Goal: Information Seeking & Learning: Compare options

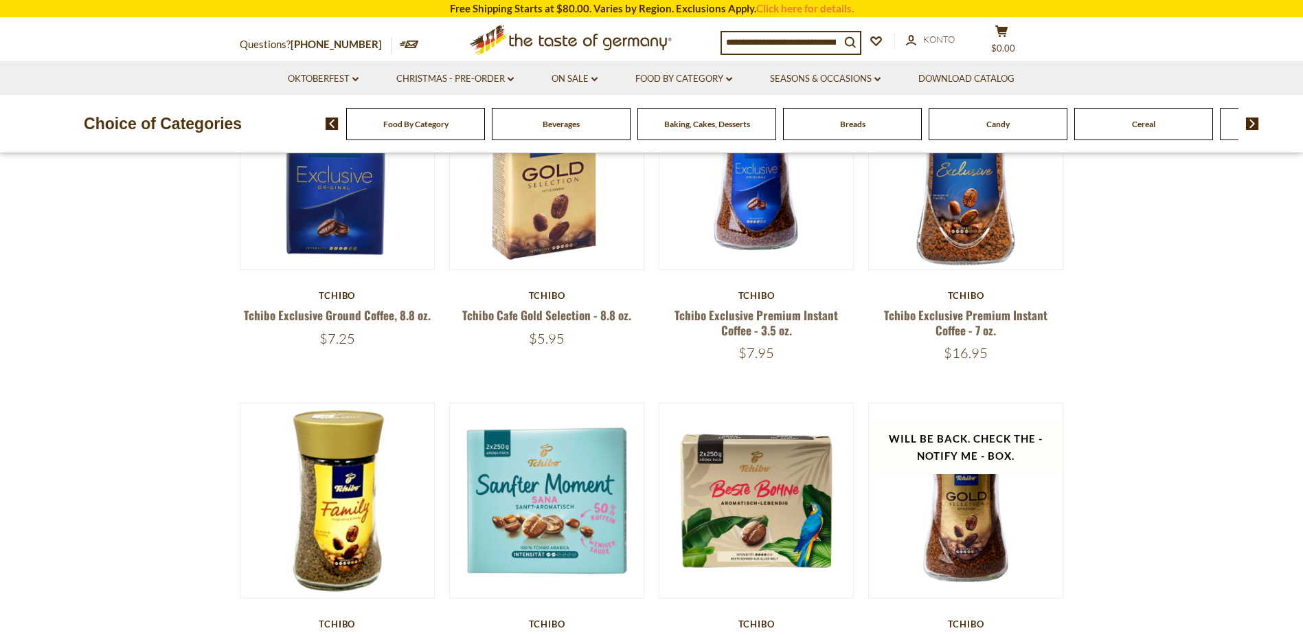
scroll to position [206, 0]
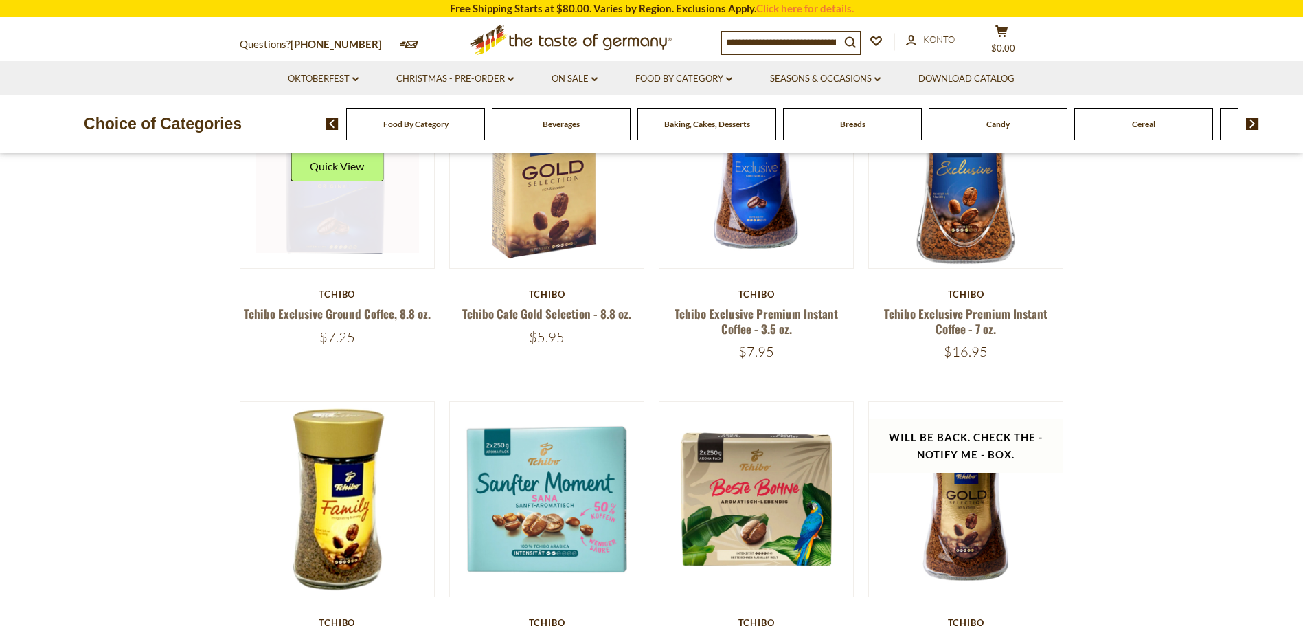
click at [352, 218] on link at bounding box center [337, 170] width 163 height 163
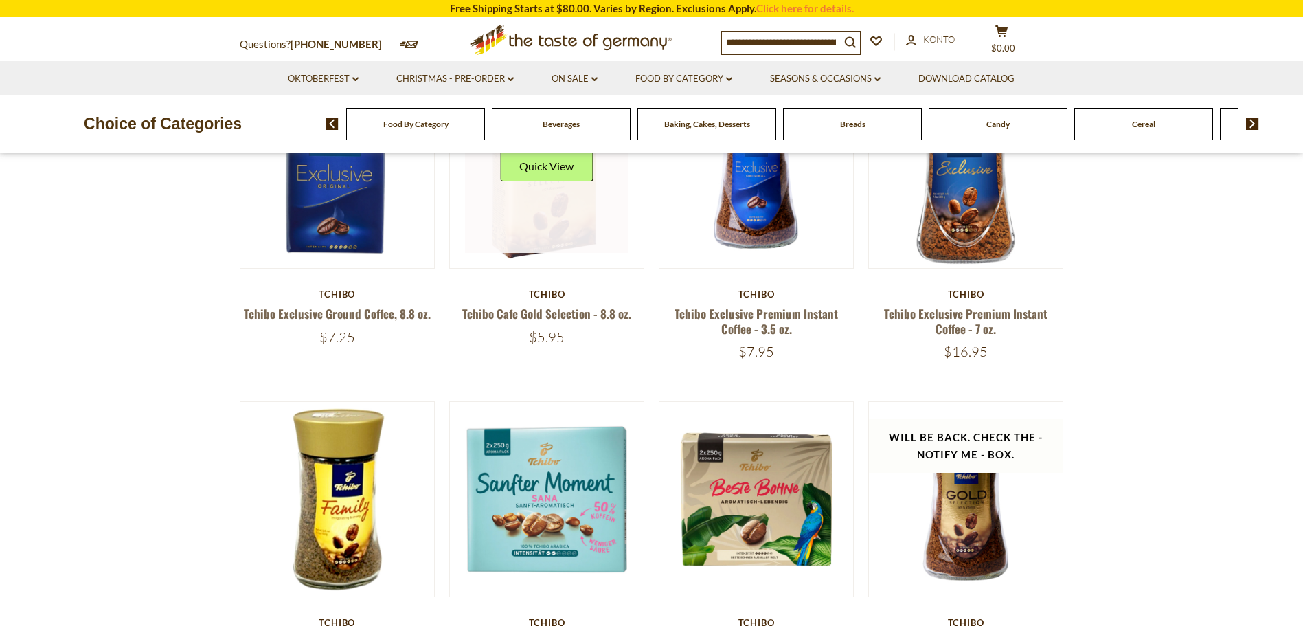
click at [575, 218] on link at bounding box center [546, 170] width 163 height 163
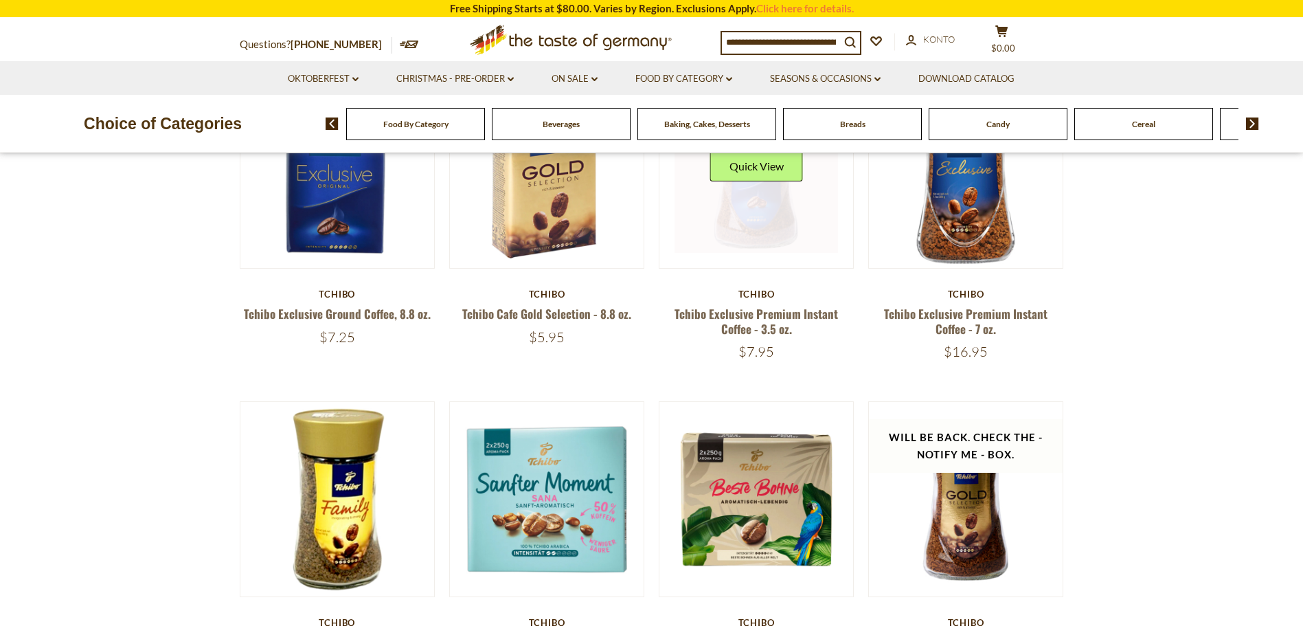
click at [749, 218] on link at bounding box center [756, 170] width 163 height 163
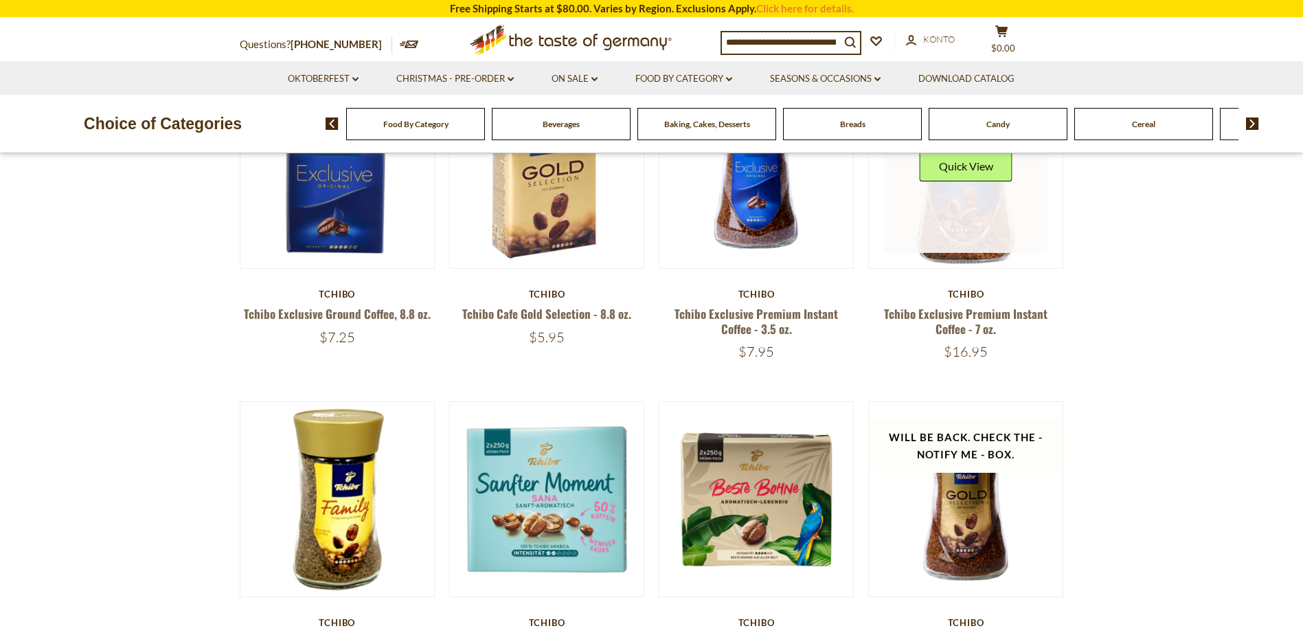
click at [939, 218] on link at bounding box center [965, 170] width 163 height 163
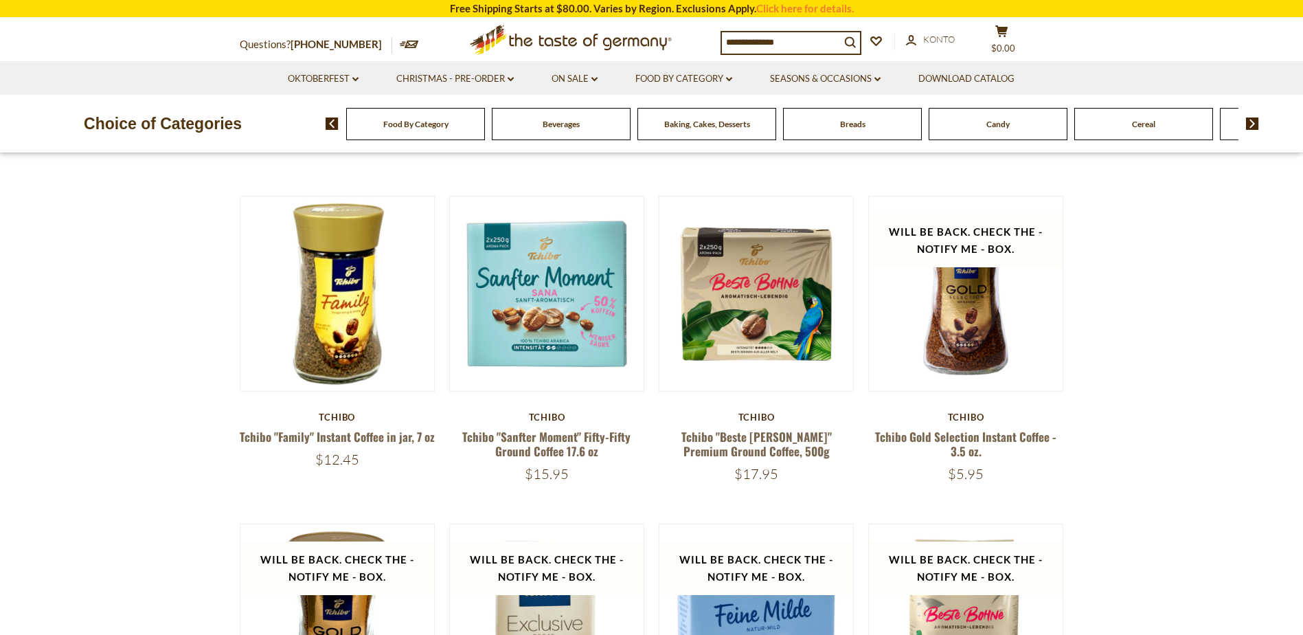
scroll to position [412, 0]
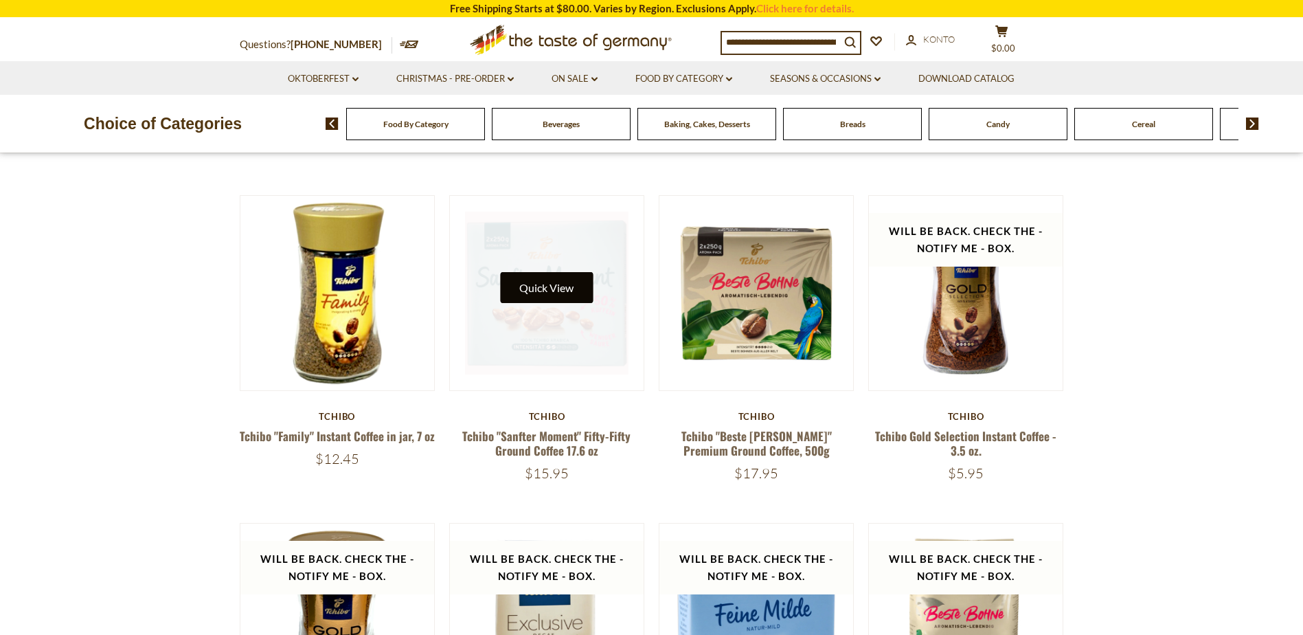
click at [561, 293] on button "Quick View" at bounding box center [546, 287] width 93 height 31
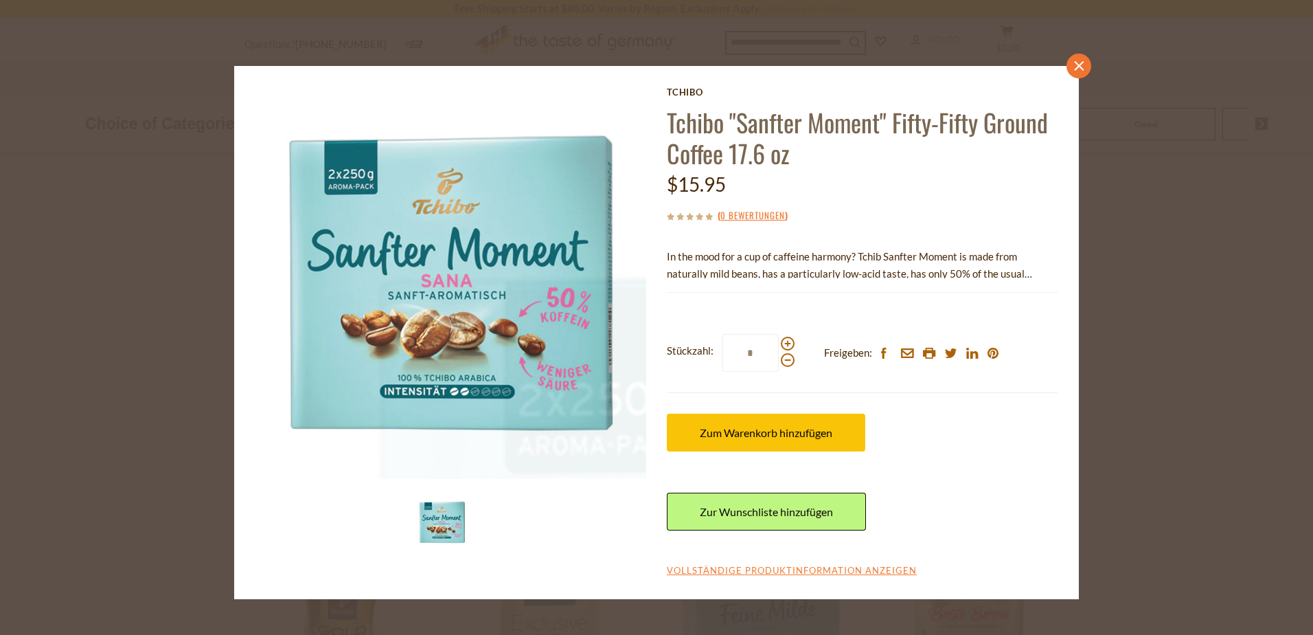
click at [1074, 67] on icon "close" at bounding box center [1079, 65] width 10 height 10
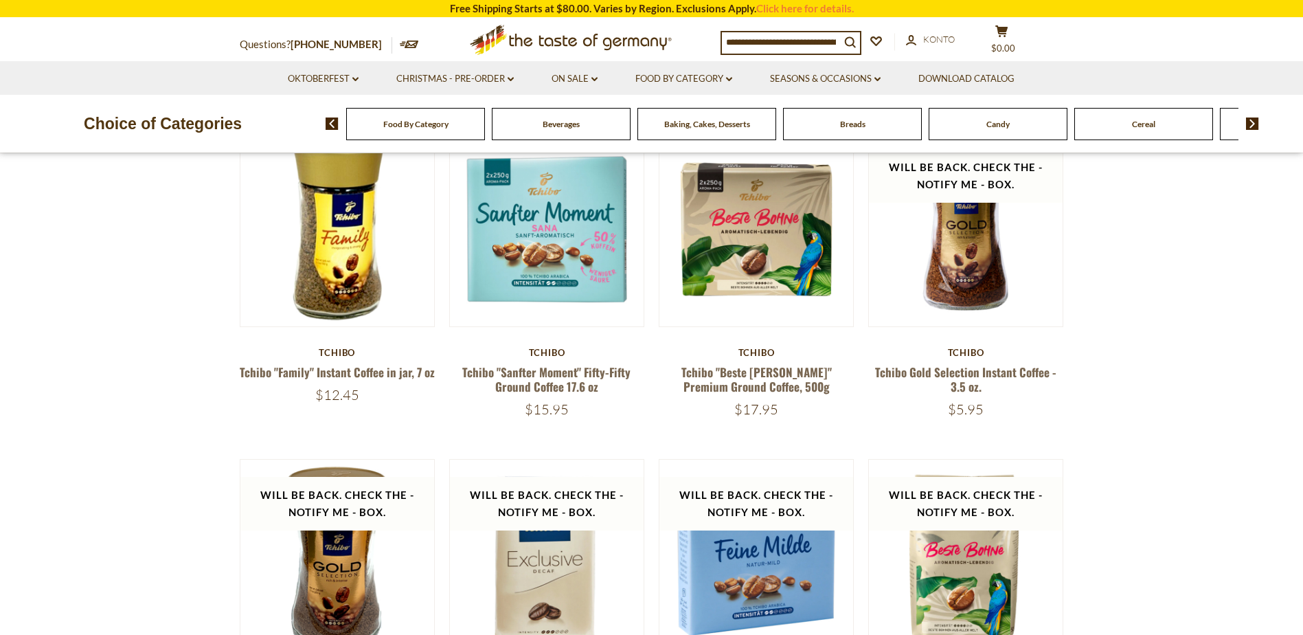
scroll to position [481, 0]
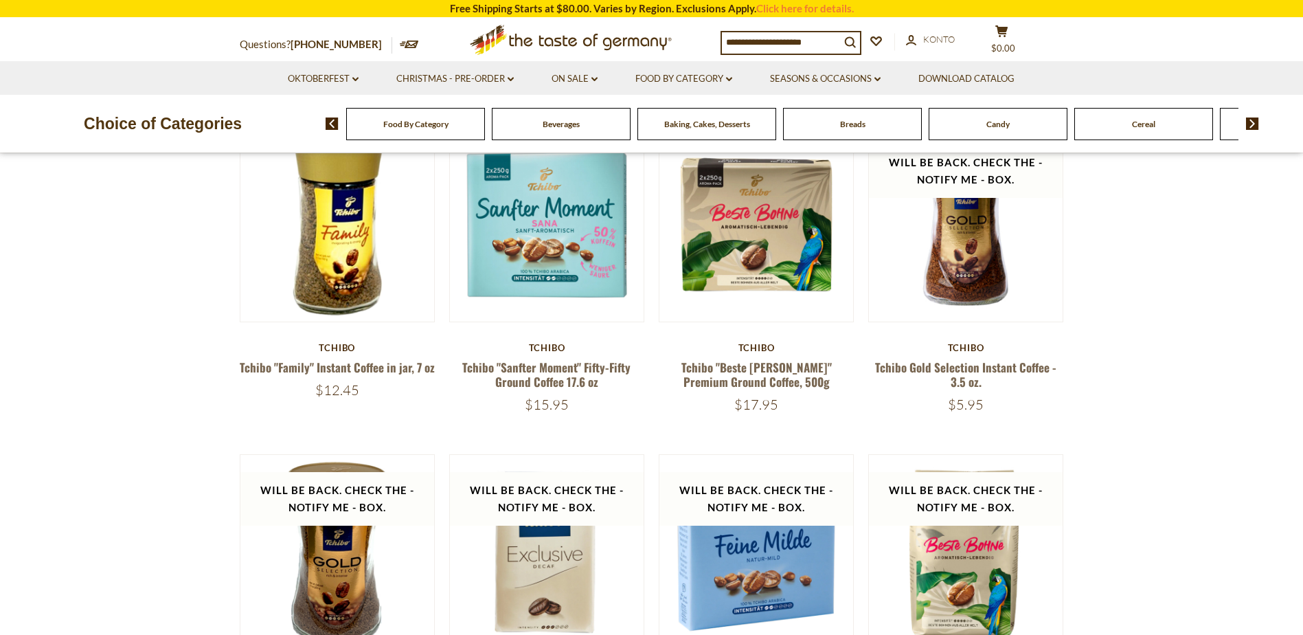
drag, startPoint x: 987, startPoint y: 405, endPoint x: 956, endPoint y: 405, distance: 30.9
click at [956, 405] on div "$5.95" at bounding box center [966, 404] width 196 height 17
copy span "5.95"
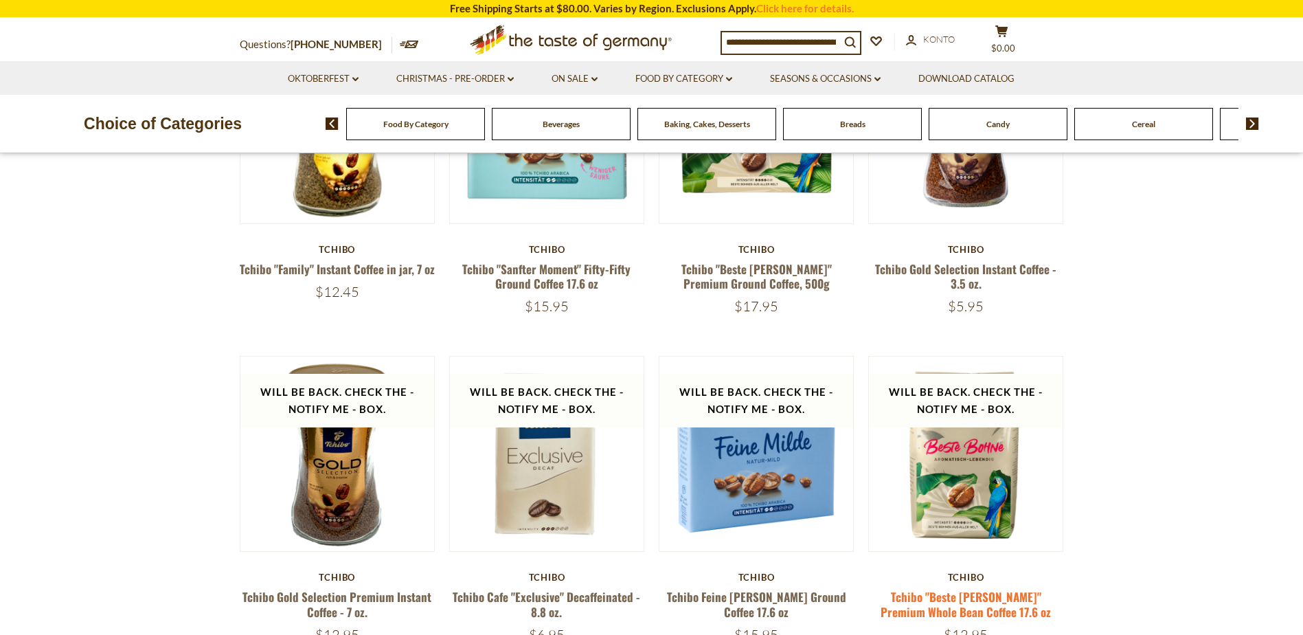
scroll to position [756, 0]
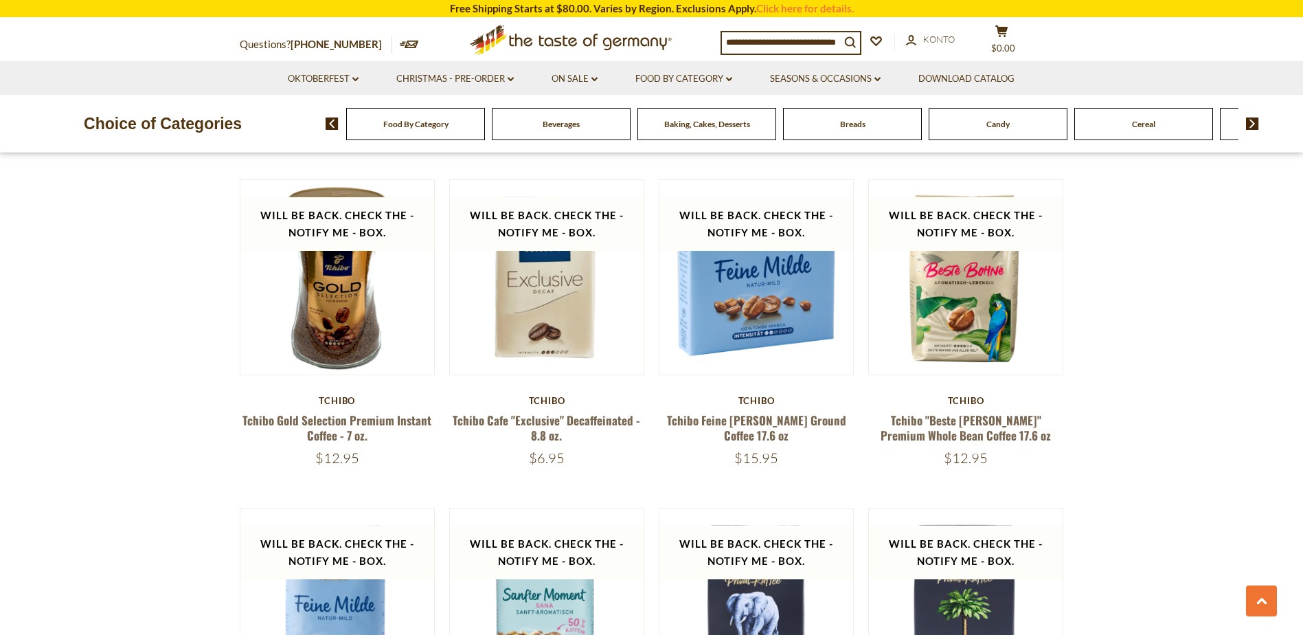
drag, startPoint x: 354, startPoint y: 460, endPoint x: 324, endPoint y: 460, distance: 29.5
click at [324, 460] on span "$12.95" at bounding box center [337, 457] width 44 height 17
copy span "12.95"
drag, startPoint x: 790, startPoint y: 452, endPoint x: 745, endPoint y: 451, distance: 44.7
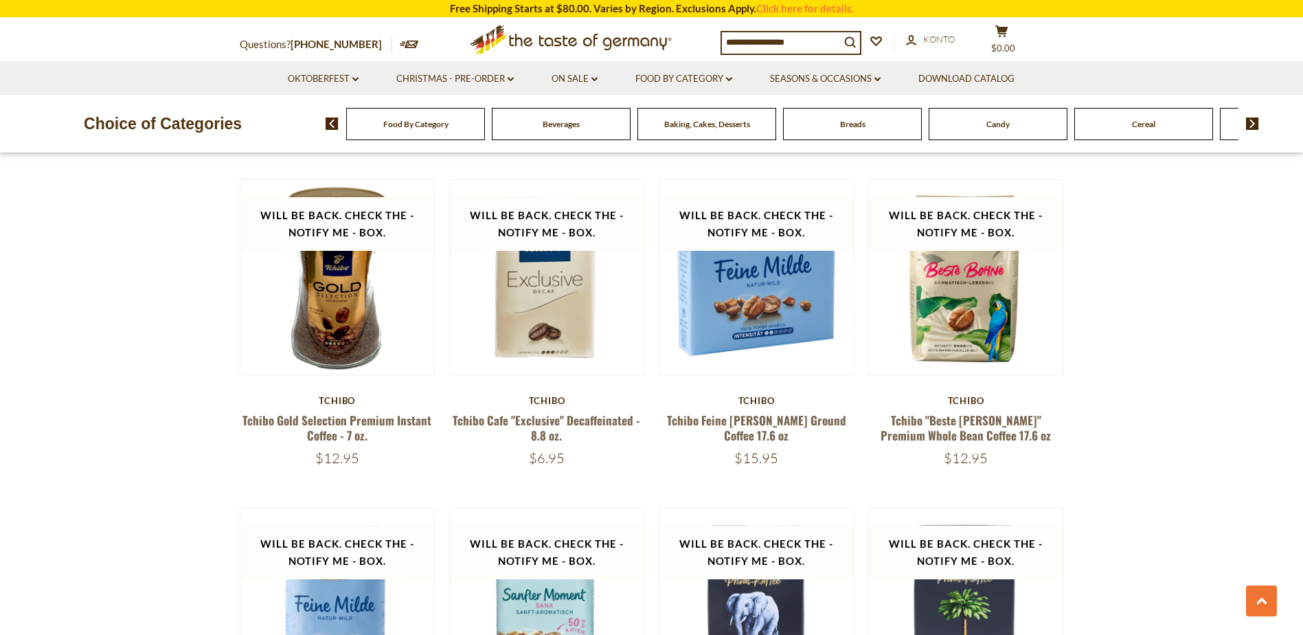
copy span "15.95"
drag, startPoint x: 995, startPoint y: 458, endPoint x: 954, endPoint y: 458, distance: 41.9
click at [954, 458] on div "$12.95" at bounding box center [966, 457] width 196 height 17
copy span "12.95"
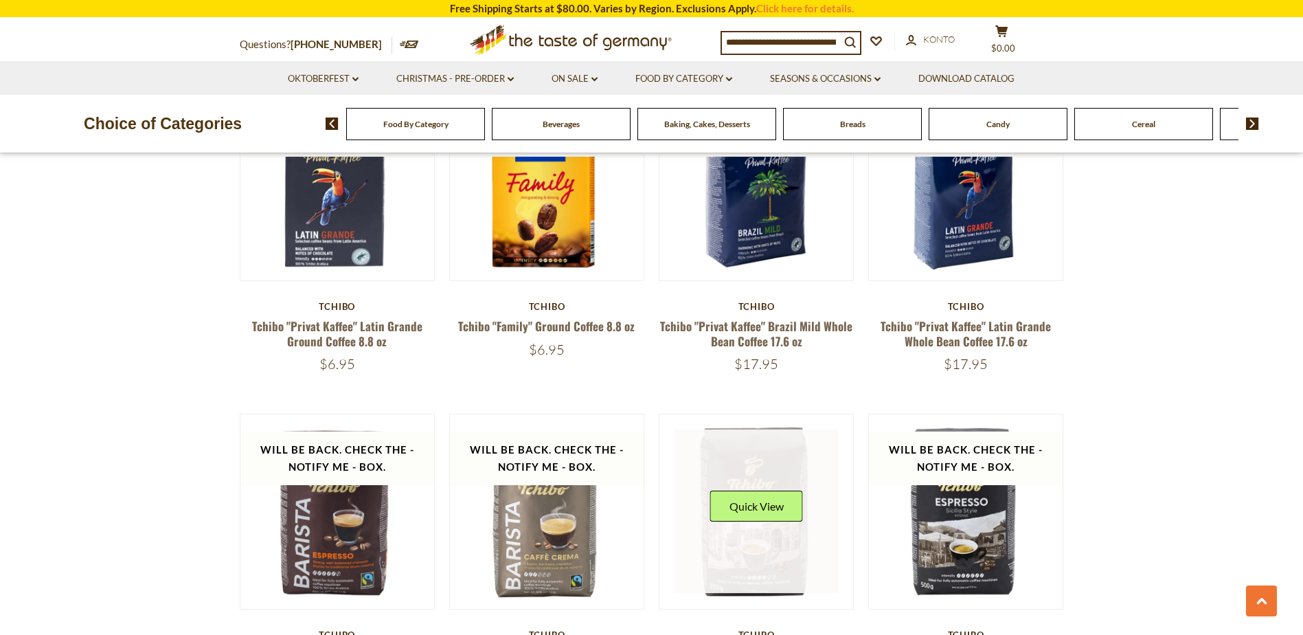
scroll to position [1511, 0]
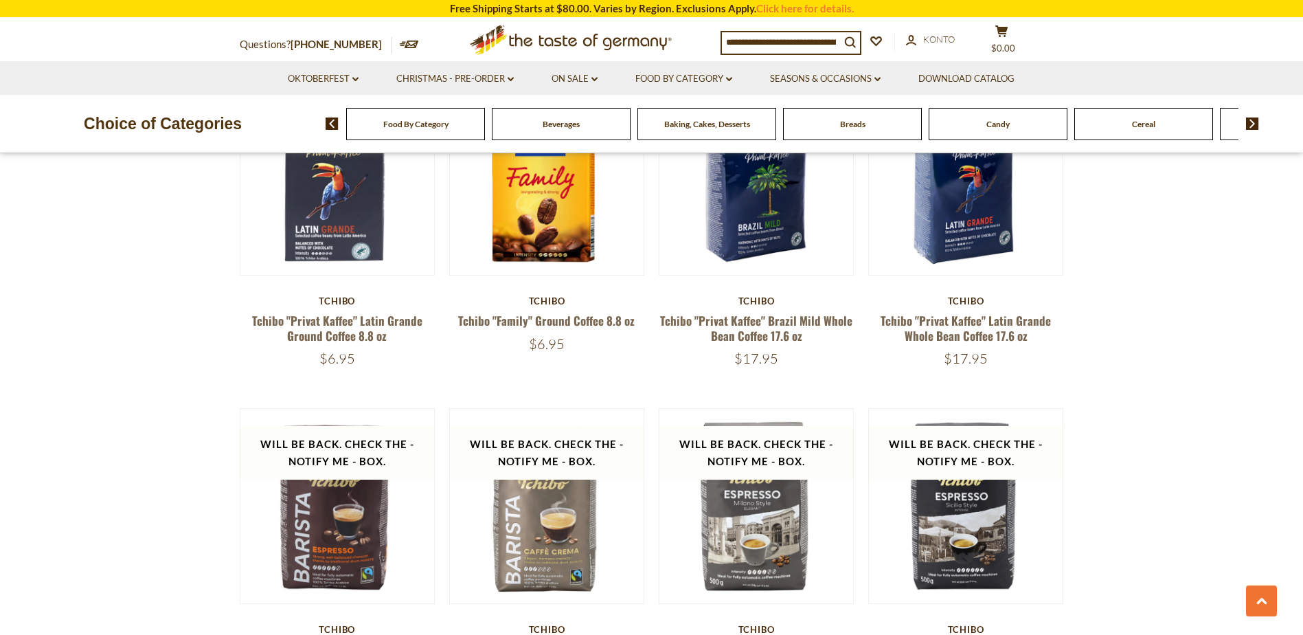
click at [744, 359] on div "$17.95" at bounding box center [757, 358] width 196 height 17
copy span "17.95"
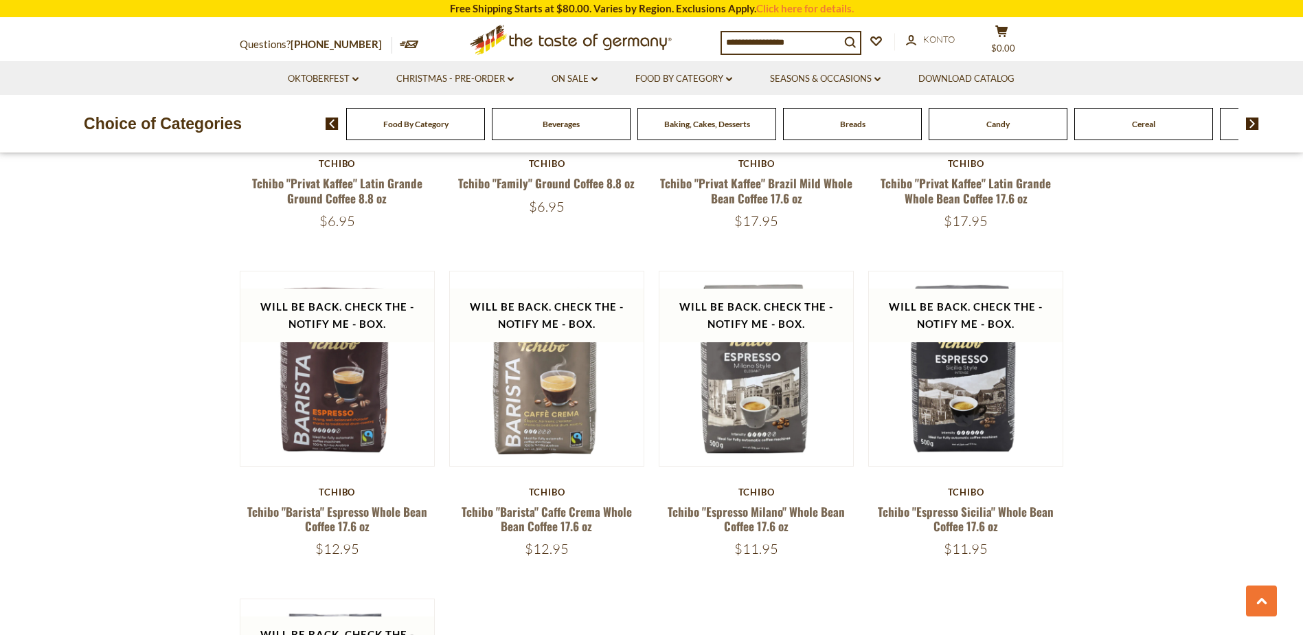
scroll to position [1717, 0]
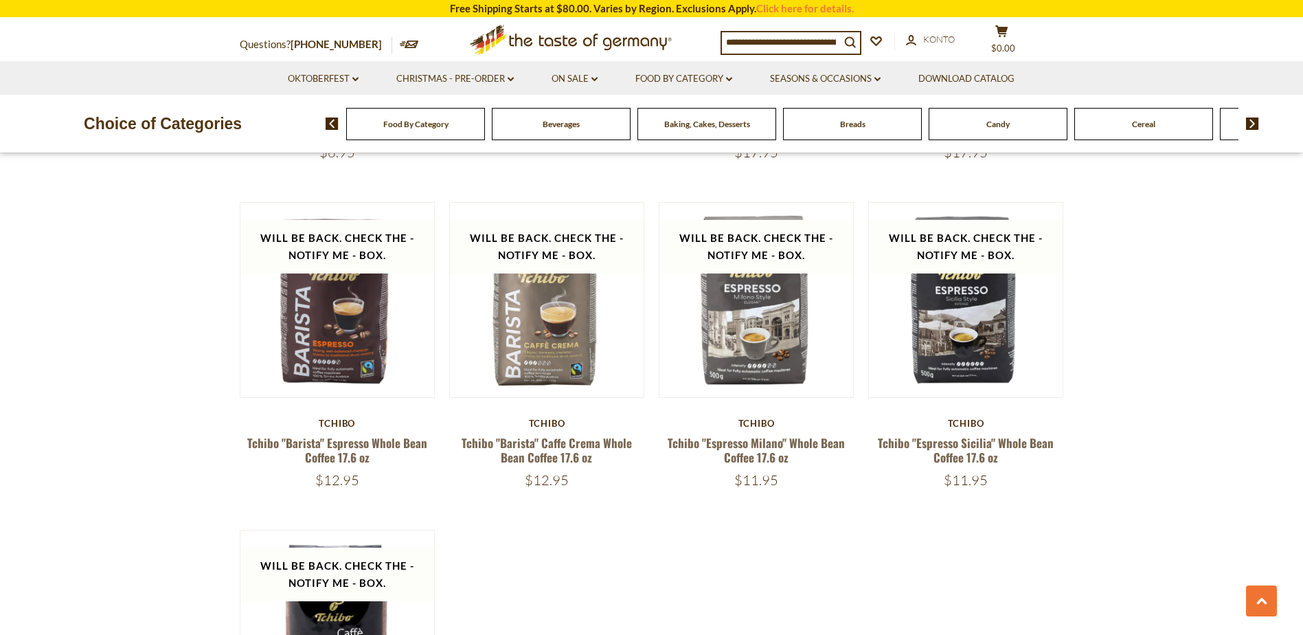
drag, startPoint x: 324, startPoint y: 480, endPoint x: 370, endPoint y: 480, distance: 46.0
click at [370, 480] on div "$12.95" at bounding box center [338, 479] width 196 height 17
copy span "12.95"
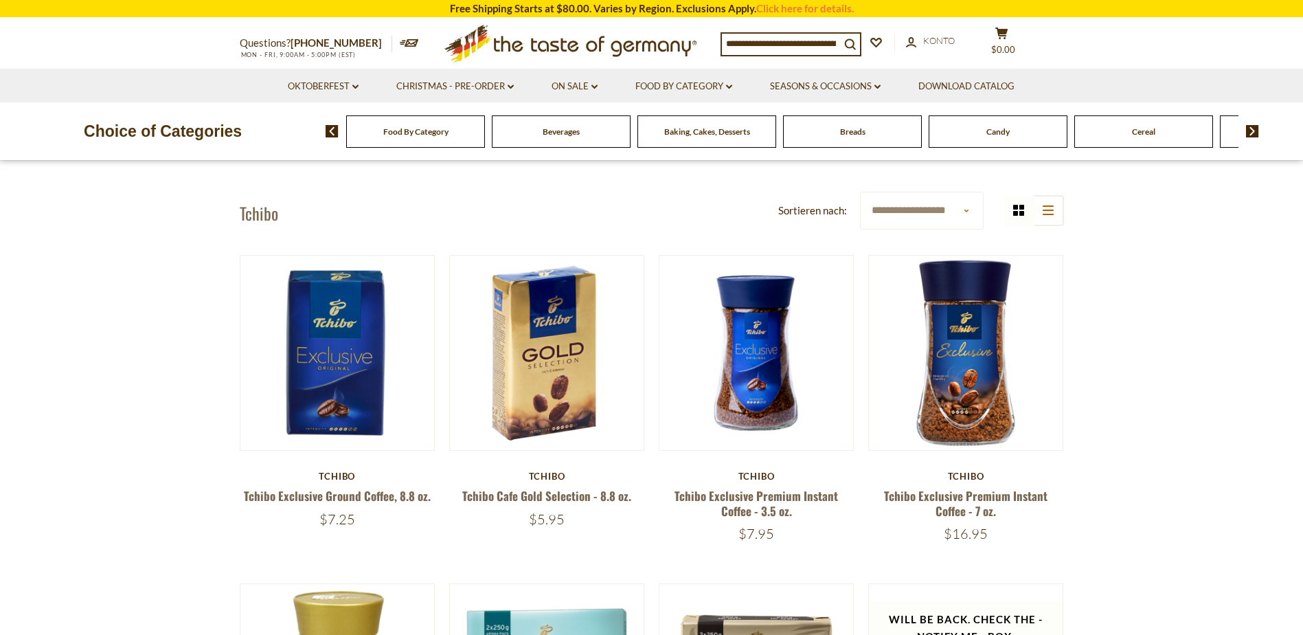
scroll to position [0, 0]
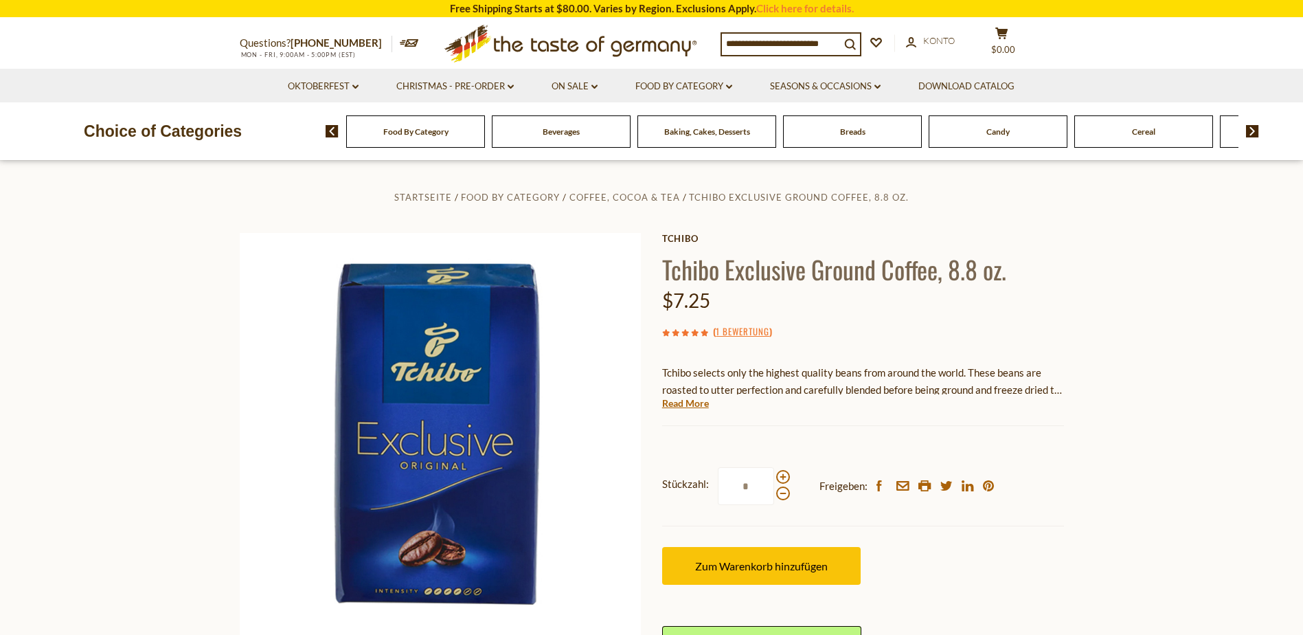
drag, startPoint x: 714, startPoint y: 301, endPoint x: 675, endPoint y: 300, distance: 39.9
click at [675, 300] on div "$7.25" at bounding box center [863, 300] width 402 height 32
copy span "7.25"
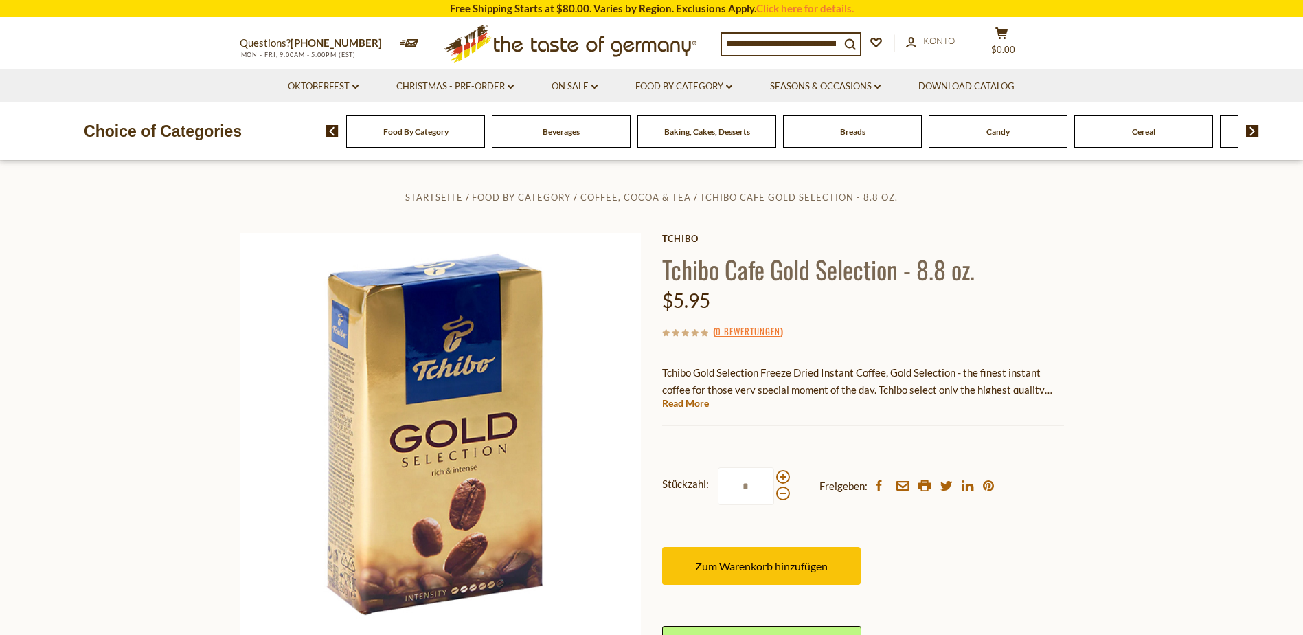
drag, startPoint x: 718, startPoint y: 296, endPoint x: 675, endPoint y: 293, distance: 43.4
click at [675, 293] on div "$5.95" at bounding box center [863, 300] width 402 height 32
copy span "5.95"
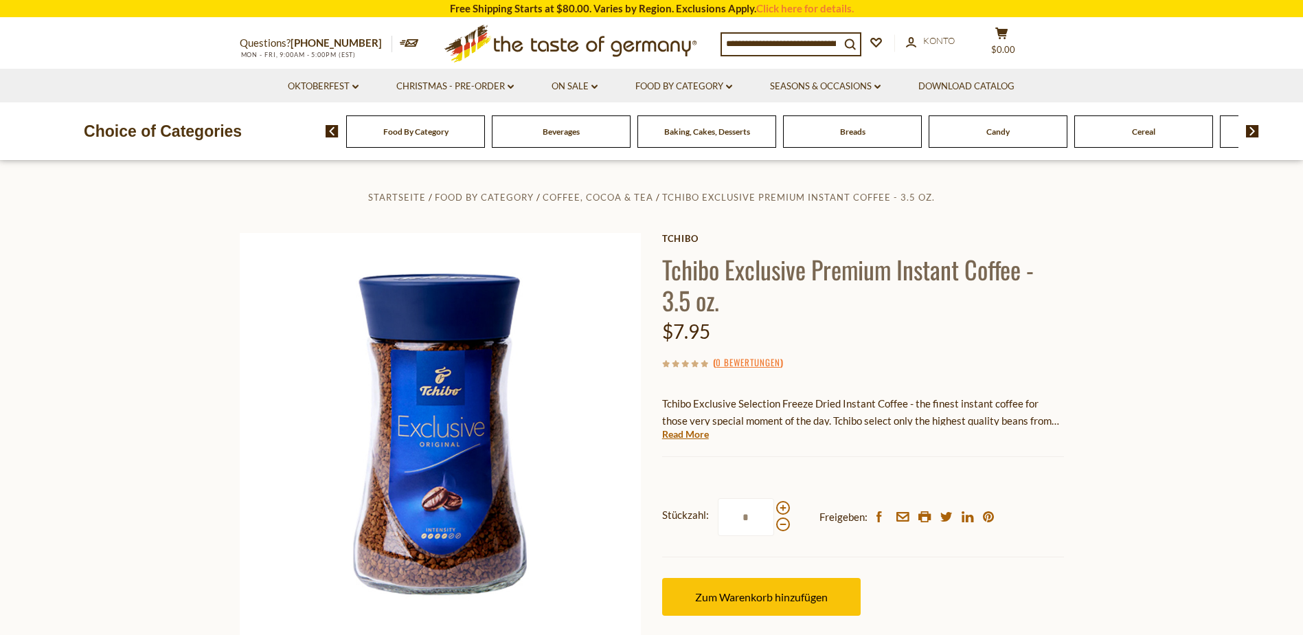
drag, startPoint x: 717, startPoint y: 332, endPoint x: 675, endPoint y: 338, distance: 42.3
click at [675, 338] on div "$7.95" at bounding box center [863, 331] width 402 height 32
copy span "7.95"
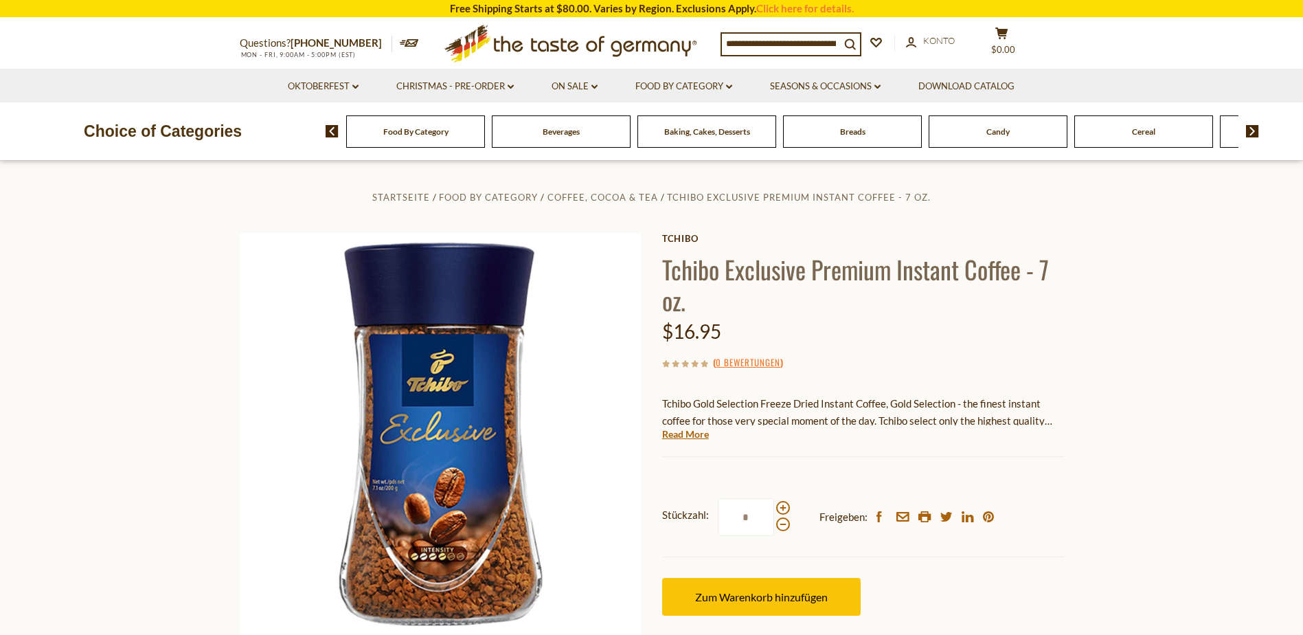
drag, startPoint x: 730, startPoint y: 334, endPoint x: 708, endPoint y: 335, distance: 21.3
click at [708, 335] on div "$16.95" at bounding box center [863, 331] width 402 height 32
